Goal: Information Seeking & Learning: Stay updated

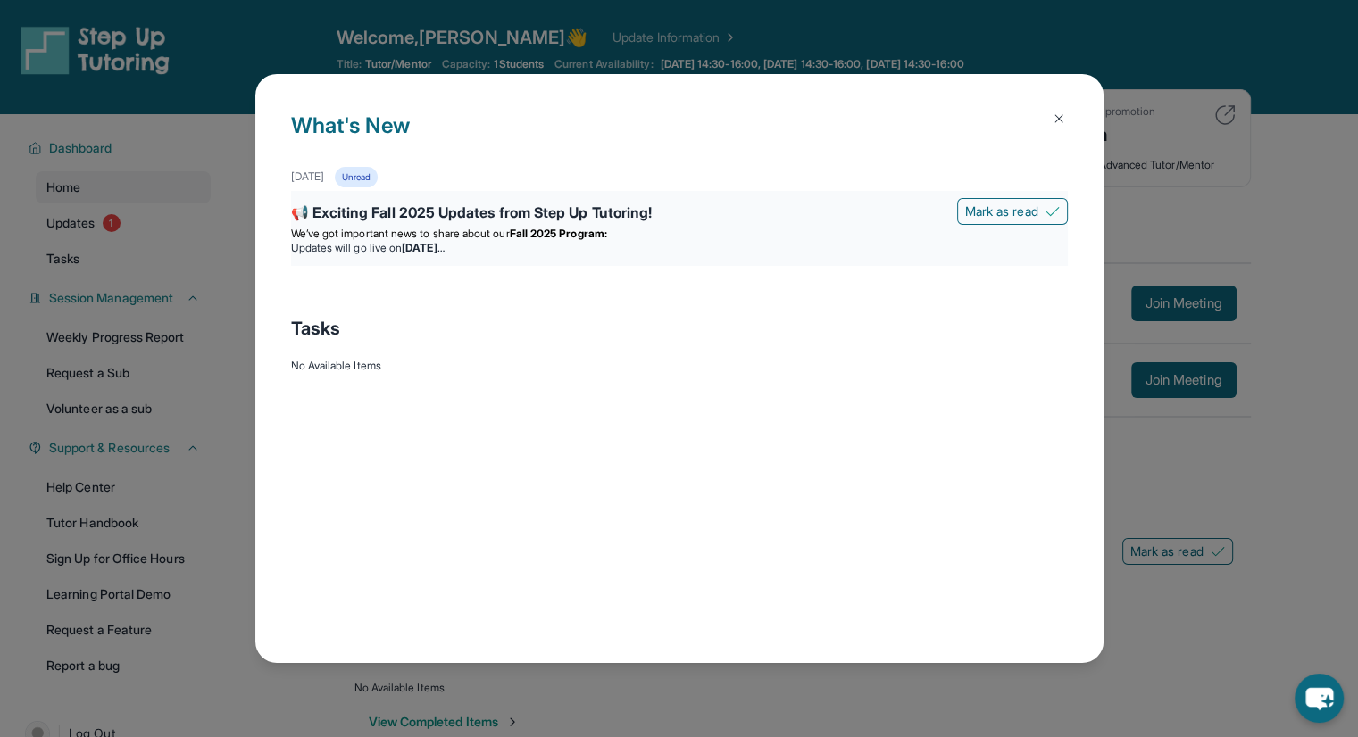
click at [348, 236] on span "We’ve got important news to share about our" at bounding box center [400, 233] width 219 height 13
click at [393, 218] on div "📢 Exciting Fall 2025 Updates from Step Up Tutoring!" at bounding box center [679, 214] width 777 height 25
click at [127, 265] on div "What's New [DATE] Unread 📢 Exciting Fall 2025 Updates from Step Up Tutoring! [P…" at bounding box center [679, 368] width 1358 height 737
click at [832, 265] on div "📢 Exciting Fall 2025 Updates from Step Up Tutoring! Mark as read We’ve got impo…" at bounding box center [679, 228] width 777 height 75
click at [837, 254] on div "📢 Exciting Fall 2025 Updates from Step Up Tutoring! Mark as read We’ve got impo…" at bounding box center [679, 228] width 777 height 75
